Goal: Find specific page/section: Find specific page/section

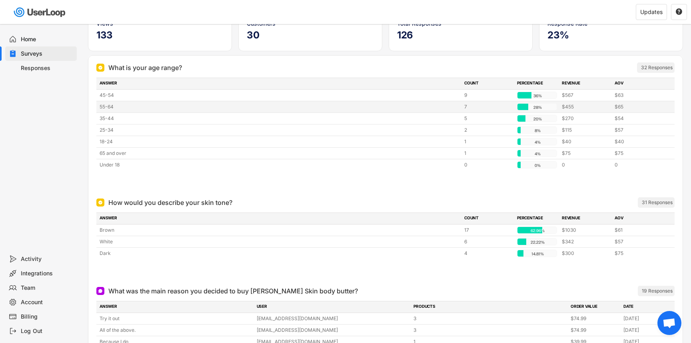
scroll to position [20, 0]
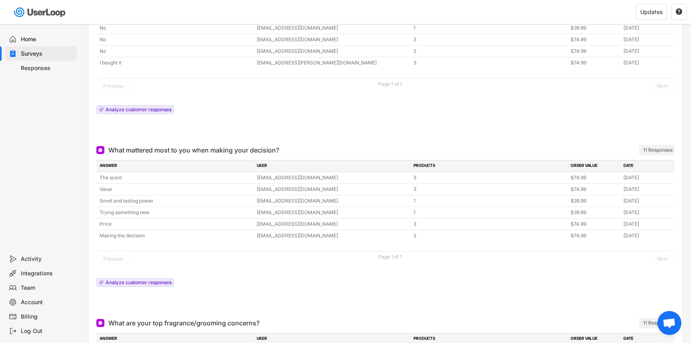
scroll to position [692, 0]
